Goal: Information Seeking & Learning: Learn about a topic

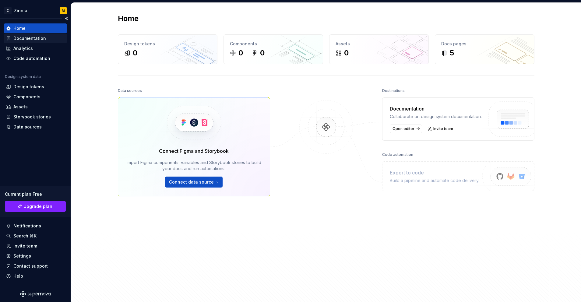
click at [31, 40] on div "Documentation" at bounding box center [29, 38] width 33 height 6
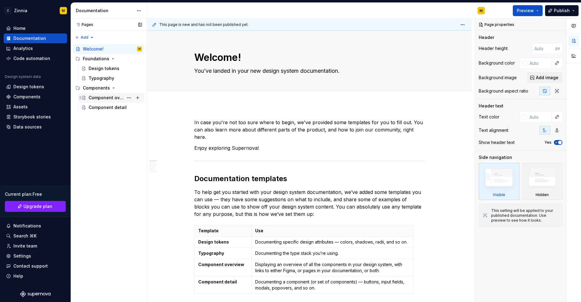
click at [109, 98] on div "Component overview" at bounding box center [106, 98] width 35 height 6
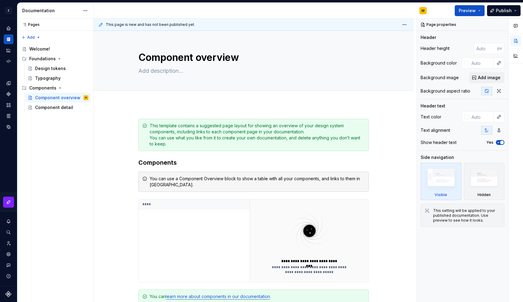
type textarea "*"
